Goal: Find specific page/section: Find specific page/section

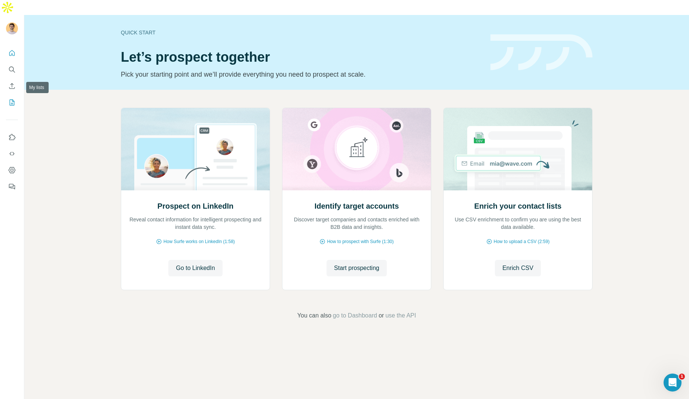
click at [13, 99] on icon "My lists" at bounding box center [13, 101] width 4 height 5
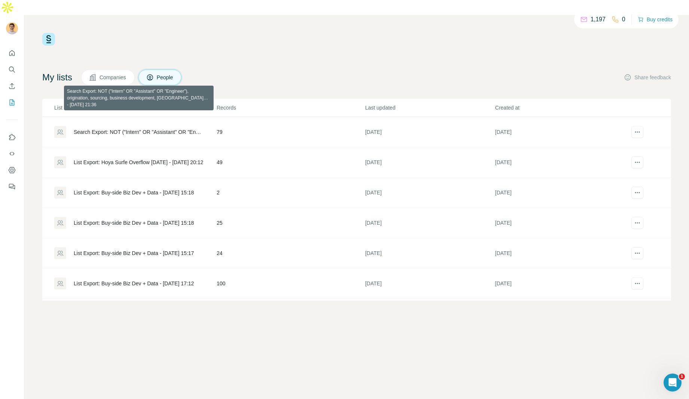
click at [144, 128] on div "Search Export: NOT ("Intern" OR "Assistant" OR "Engineer"), origination, sourci…" at bounding box center [139, 131] width 130 height 7
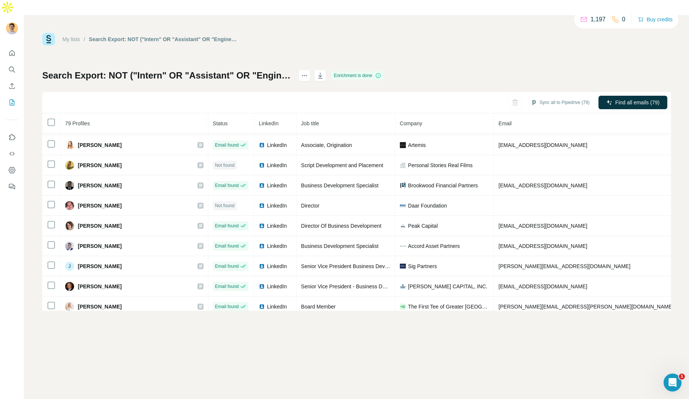
scroll to position [84, 0]
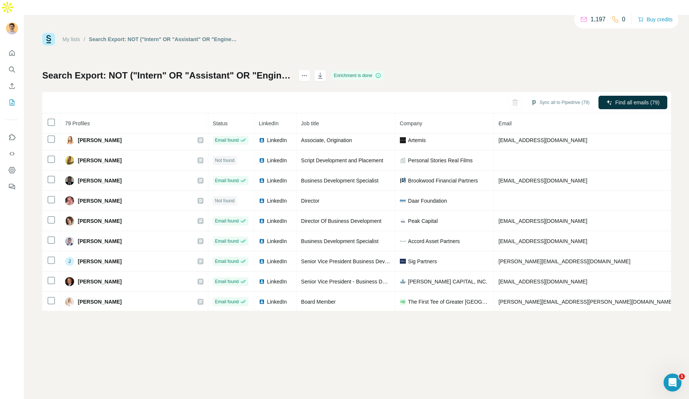
click at [397, 33] on div "My lists / Search Export: NOT ("Intern" OR "Assistant" OR "Engineer"), originat…" at bounding box center [356, 39] width 628 height 13
